Goal: Transaction & Acquisition: Obtain resource

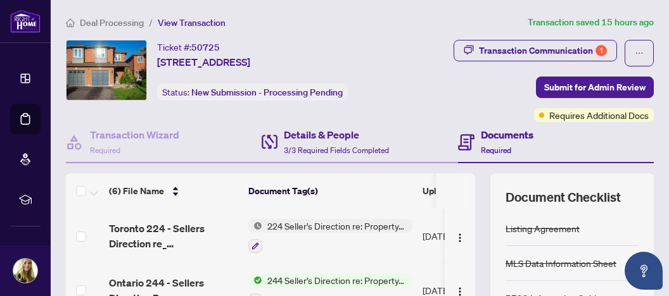
scroll to position [67, 0]
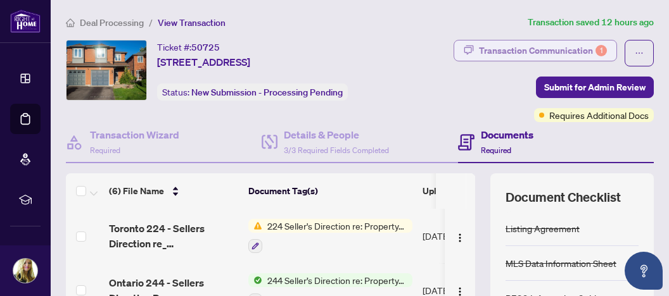
click at [564, 48] on div "Transaction Communication 1" at bounding box center [543, 51] width 128 height 20
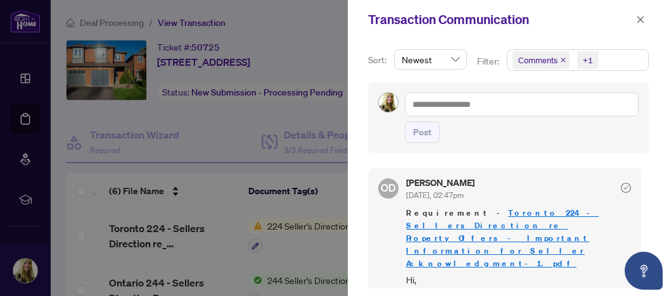
click at [304, 225] on div at bounding box center [334, 148] width 669 height 296
click at [642, 16] on icon "close" at bounding box center [640, 19] width 9 height 9
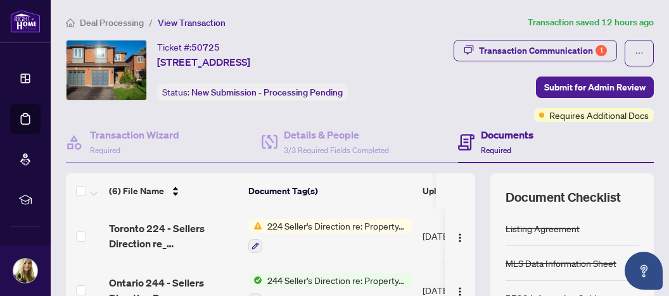
click at [357, 225] on span "224 Seller's Direction re: Property/Offers - Important Information for Seller A…" at bounding box center [337, 226] width 150 height 14
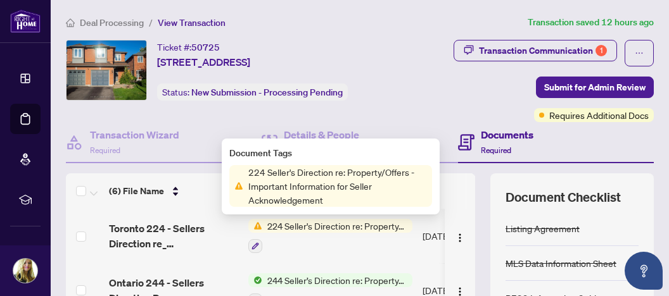
click at [324, 186] on span "224 Seller's Direction re: Property/Offers - Important Information for Seller A…" at bounding box center [337, 186] width 189 height 42
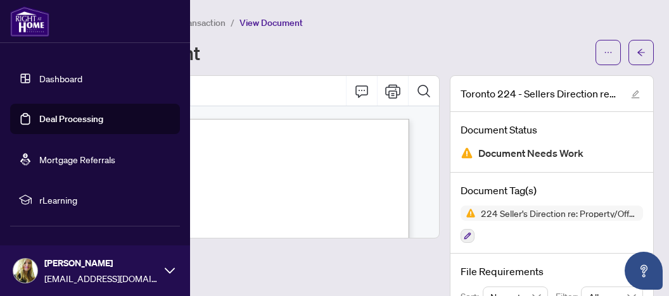
click at [54, 123] on link "Deal Processing" at bounding box center [71, 118] width 64 height 11
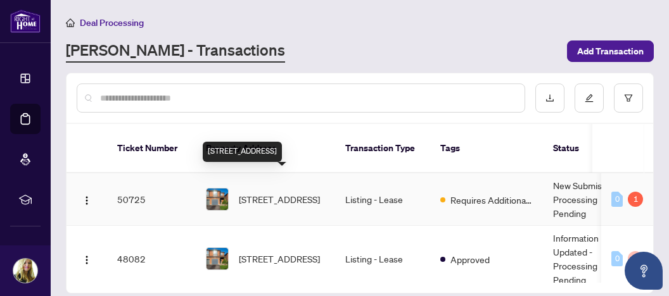
click at [263, 193] on span "[STREET_ADDRESS]" at bounding box center [279, 200] width 81 height 14
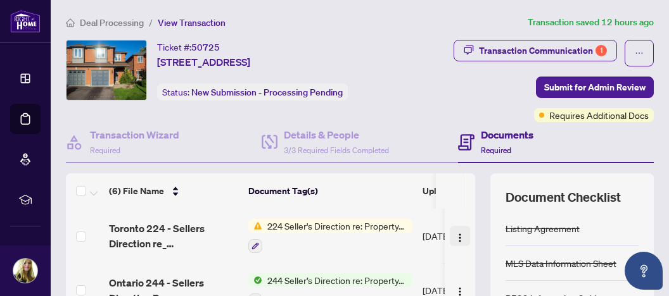
click at [455, 234] on img "button" at bounding box center [460, 238] width 10 height 10
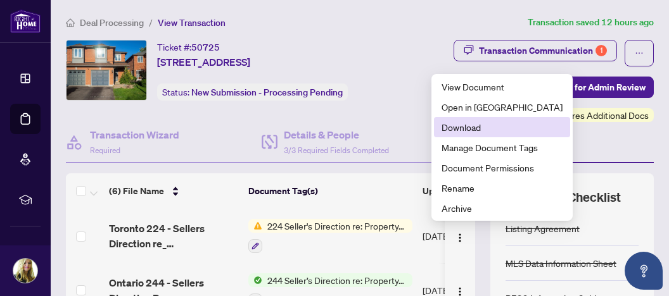
click at [462, 130] on span "Download" at bounding box center [501, 127] width 121 height 14
